Goal: Use online tool/utility: Utilize a website feature to perform a specific function

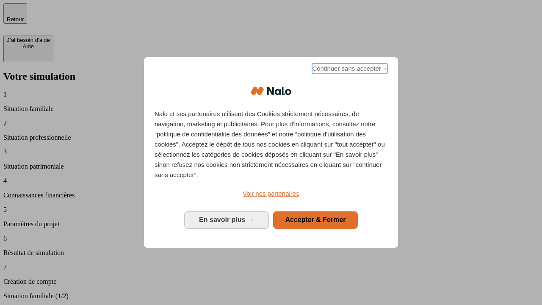
click at [349, 70] on span "Continuer sans accepter →" at bounding box center [349, 69] width 75 height 10
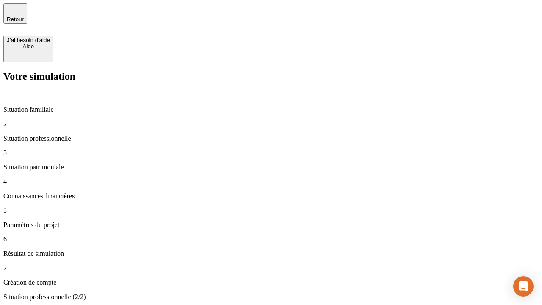
type input "30 000"
type input "1 000"
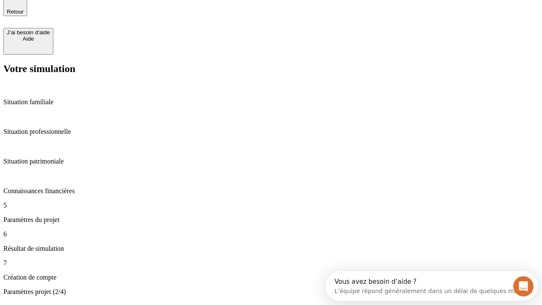
type input "40"
type input "200 000"
type input "640"
